Goal: Task Accomplishment & Management: Use online tool/utility

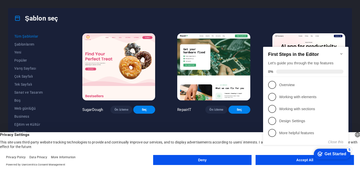
click at [342, 52] on icon "Minimize checklist" at bounding box center [341, 54] width 4 height 4
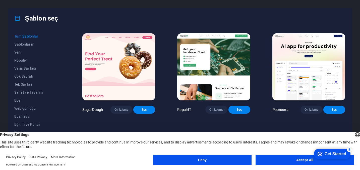
click at [234, 159] on button "Deny" at bounding box center [202, 160] width 98 height 10
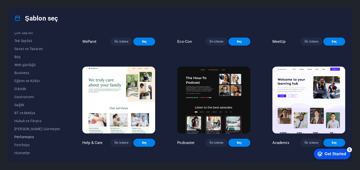
scroll to position [2, 0]
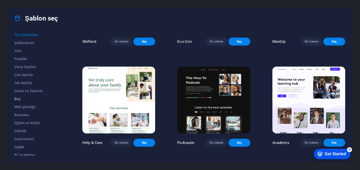
click at [29, 97] on span "Boş" at bounding box center [37, 99] width 46 height 4
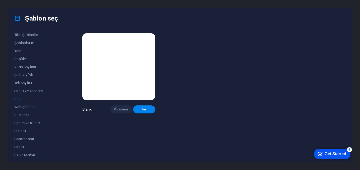
click at [27, 54] on button "Yeni" at bounding box center [37, 51] width 46 height 8
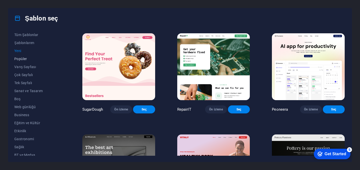
click at [25, 57] on button "Popüler" at bounding box center [37, 59] width 46 height 8
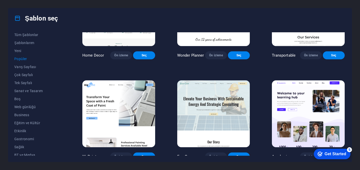
scroll to position [299, 0]
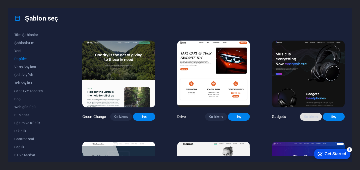
click at [305, 121] on button "Ön izleme" at bounding box center [311, 117] width 22 height 8
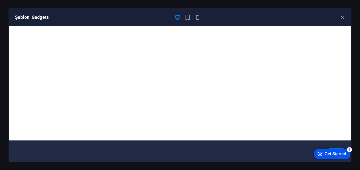
scroll to position [0, 0]
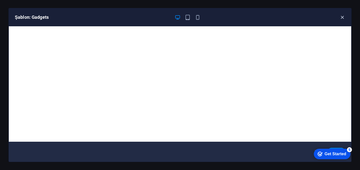
click at [343, 15] on icon "button" at bounding box center [342, 18] width 6 height 6
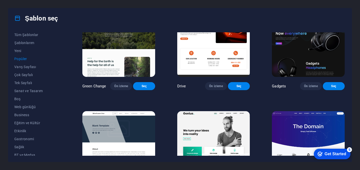
scroll to position [289, 0]
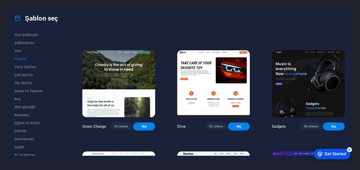
click at [13, 21] on div "Şablon seç" at bounding box center [179, 18] width 343 height 20
click at [14, 17] on div "Şablon seç" at bounding box center [179, 18] width 343 height 20
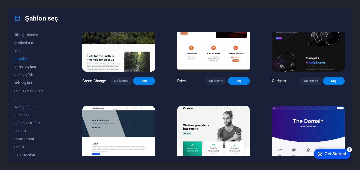
click at [356, 10] on div "Şablon seç Tüm Şablonlar Şablonlarım Yeni Popüler Varış Sayfası Çok Sayfalı Tek…" at bounding box center [180, 85] width 360 height 170
click at [355, 10] on div "Şablon seç Tüm Şablonlar Şablonlarım Yeni Popüler Varış Sayfası Çok Sayfalı Tek…" at bounding box center [180, 85] width 360 height 170
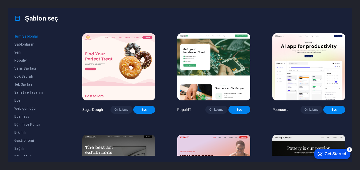
click at [50, 7] on div "Şablon seç Tüm Şablonlar Şablonlarım Yeni Popüler Varış Sayfası Çok Sayfalı Tek…" at bounding box center [180, 85] width 360 height 170
